Goal: Navigation & Orientation: Find specific page/section

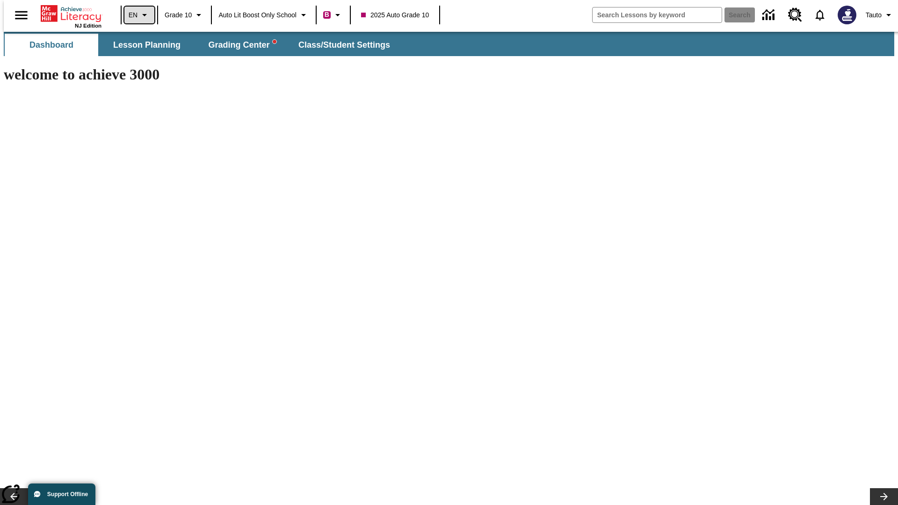
click at [139, 15] on icon "Language: EN, Select a language" at bounding box center [144, 14] width 11 height 11
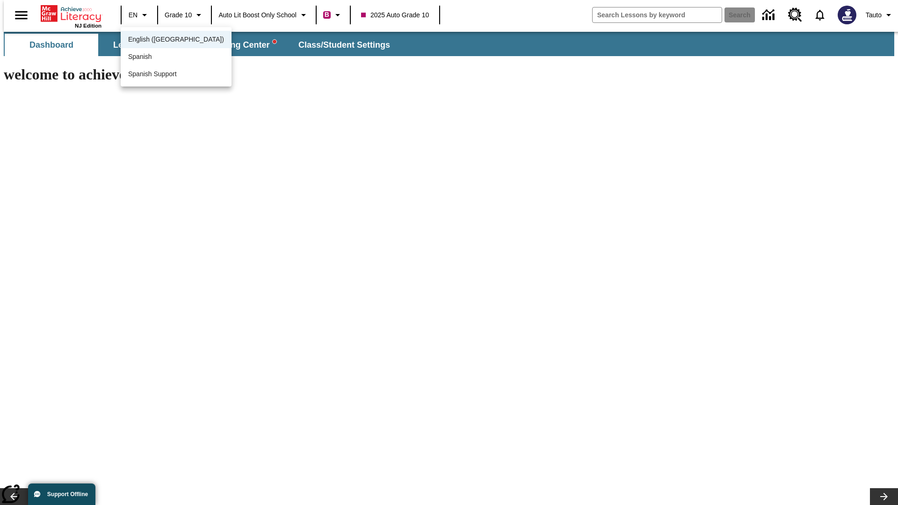
click at [156, 40] on span "English (US)" at bounding box center [176, 40] width 96 height 10
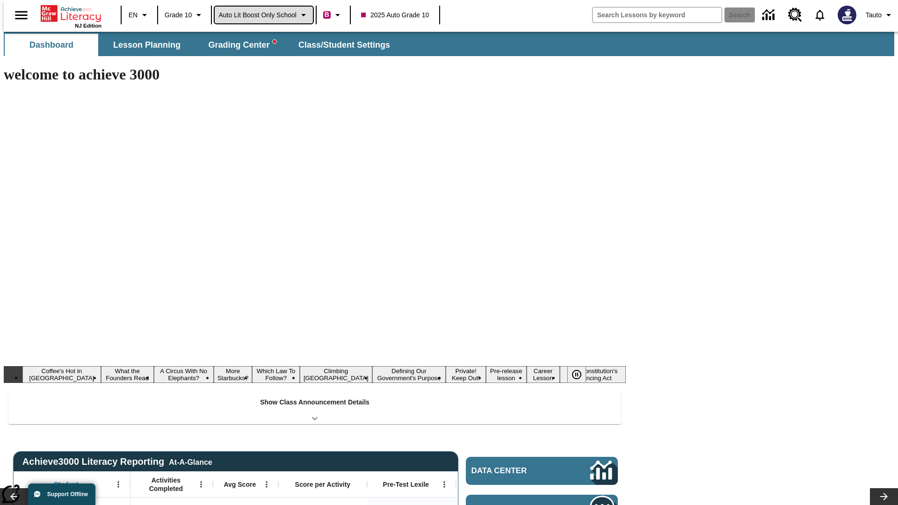
click at [263, 15] on span "Auto Lit Boost only School" at bounding box center [258, 15] width 78 height 10
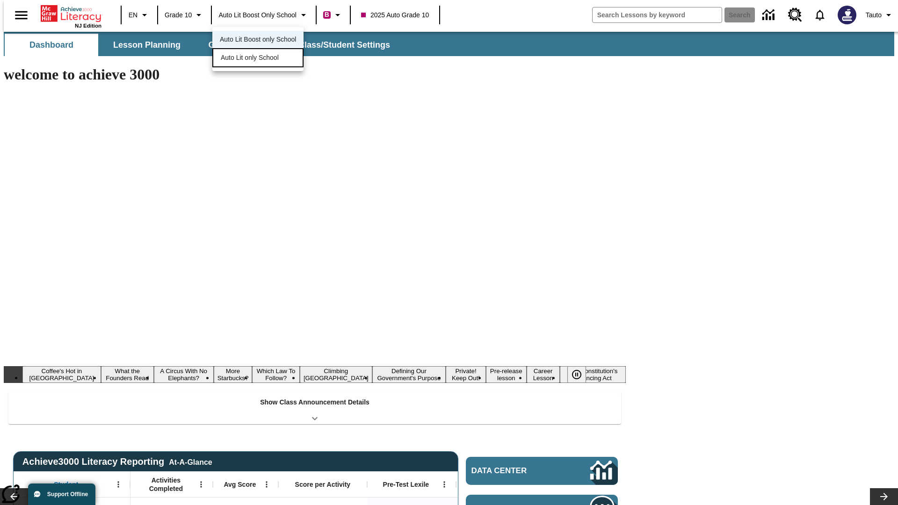
click at [250, 58] on span "Auto Lit only School" at bounding box center [250, 58] width 58 height 10
